Goal: Check status

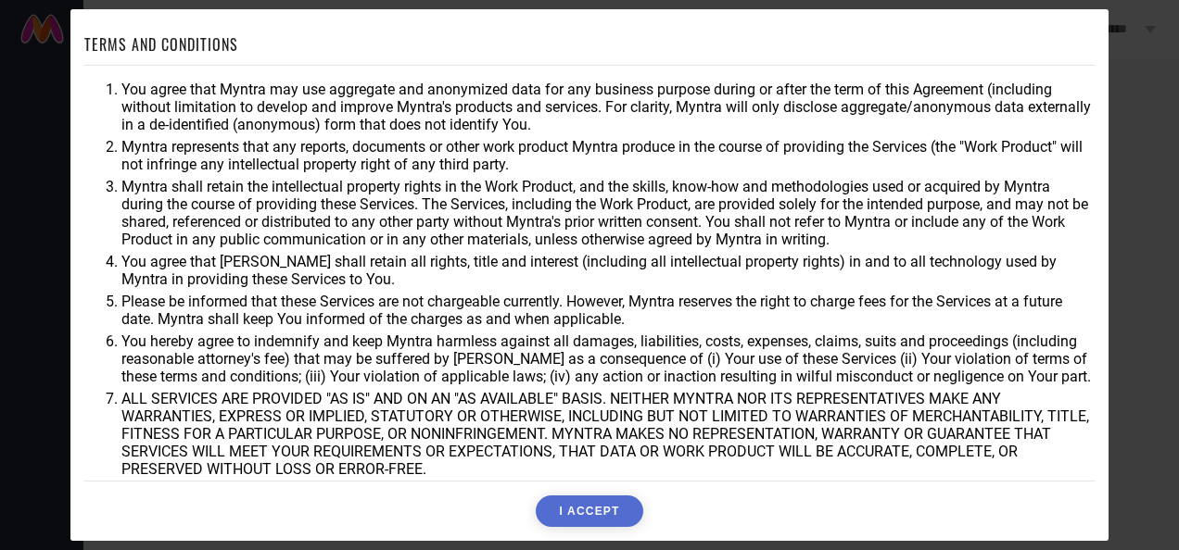
click at [591, 513] on button "I ACCEPT" at bounding box center [589, 512] width 107 height 32
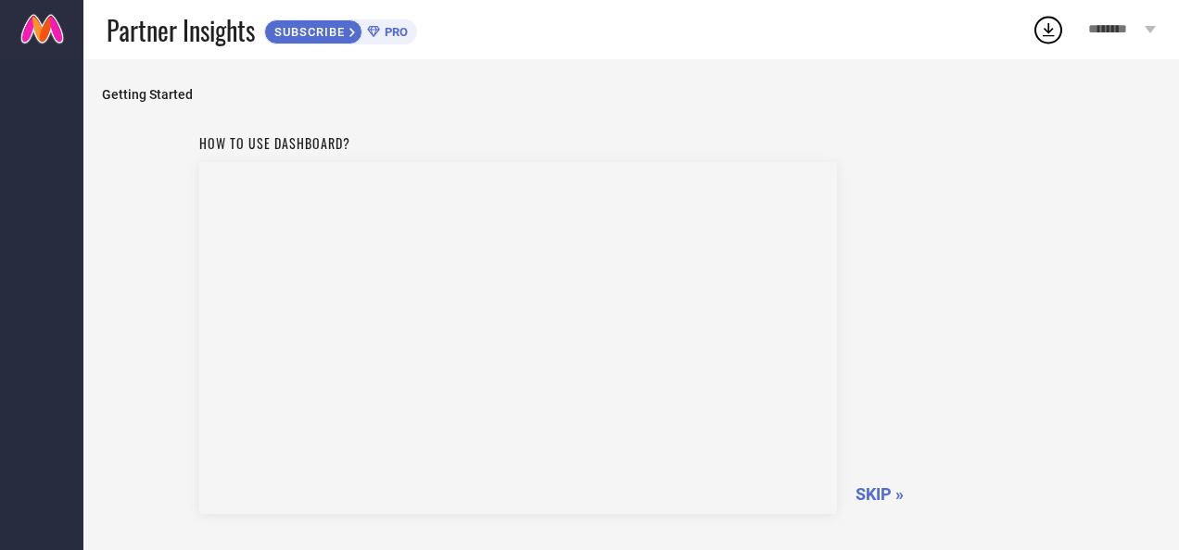
drag, startPoint x: 871, startPoint y: 482, endPoint x: 871, endPoint y: 492, distance: 10.2
click at [871, 492] on div "How to use dashboard? SKIP »" at bounding box center [631, 321] width 864 height 393
click at [871, 492] on span "SKIP »" at bounding box center [879, 494] width 48 height 19
